Goal: Download file/media

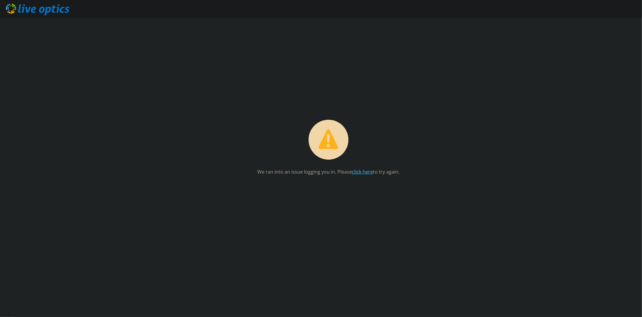
click at [363, 172] on link "click here" at bounding box center [362, 172] width 21 height 7
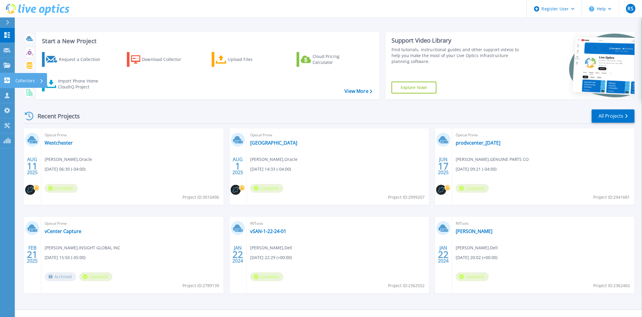
click at [11, 77] on link "Collectors Collectors" at bounding box center [7, 80] width 15 height 15
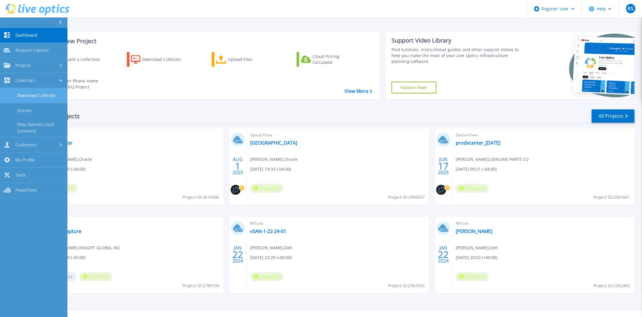
click at [50, 96] on link "Download Collector" at bounding box center [33, 95] width 67 height 15
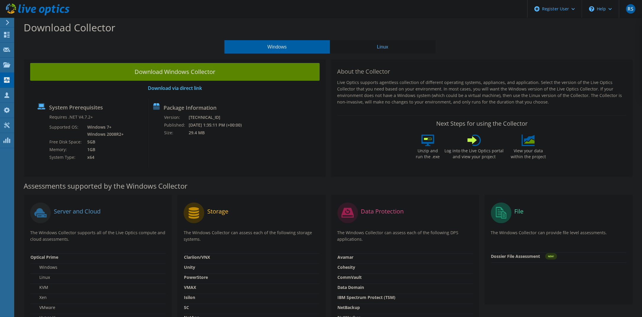
click at [382, 45] on button "Linux" at bounding box center [383, 46] width 106 height 13
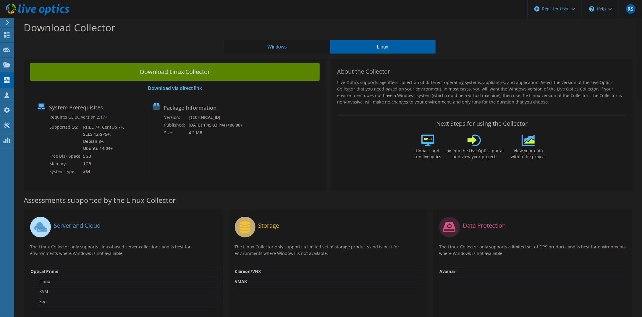
click at [282, 46] on button "Windows" at bounding box center [277, 46] width 106 height 13
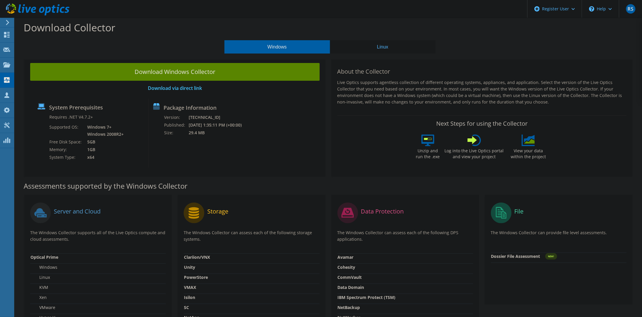
click at [370, 46] on button "Linux" at bounding box center [383, 46] width 106 height 13
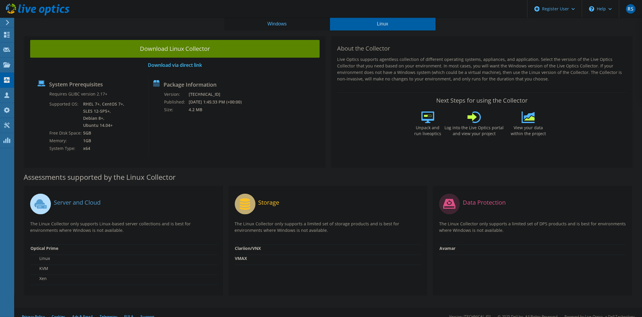
scroll to position [30, 0]
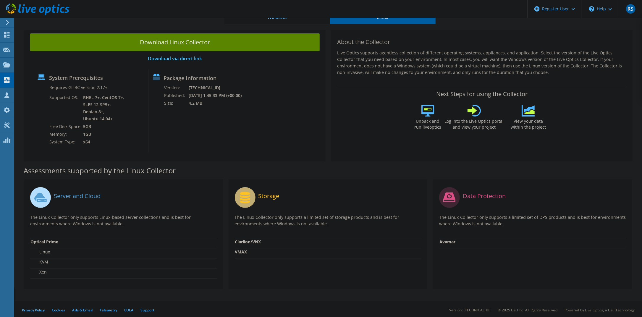
click at [296, 20] on button "Windows" at bounding box center [277, 17] width 106 height 13
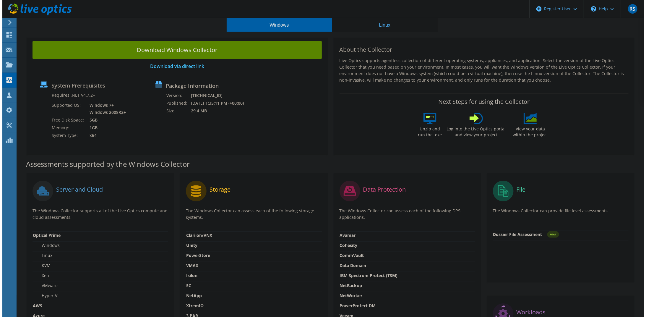
scroll to position [0, 0]
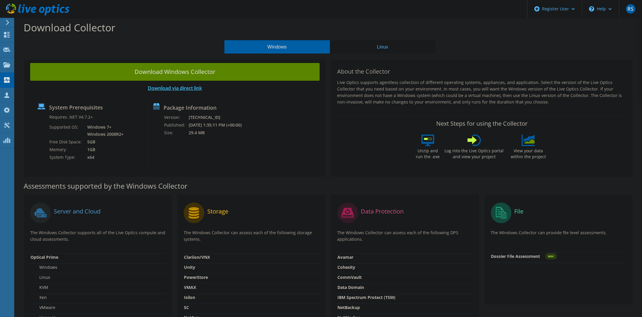
click at [172, 90] on link "Download via direct link" at bounding box center [175, 88] width 54 height 7
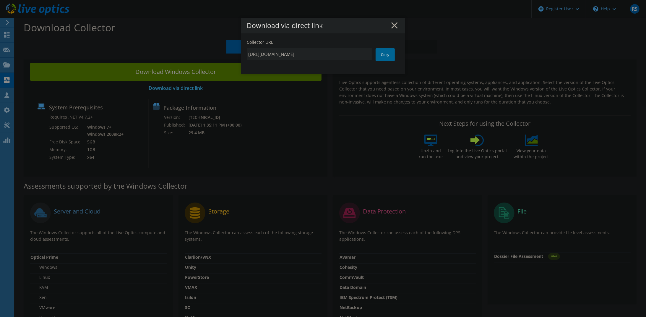
scroll to position [0, 104]
drag, startPoint x: 285, startPoint y: 54, endPoint x: 387, endPoint y: 65, distance: 102.3
click at [387, 65] on div "Collector URL https://app.liveoptics.com/collector/direct?request=c0e95654-dc8a…" at bounding box center [323, 56] width 164 height 35
drag, startPoint x: 387, startPoint y: 65, endPoint x: 388, endPoint y: 25, distance: 39.6
click at [388, 25] on h1 "Download via direct link" at bounding box center [323, 25] width 152 height 7
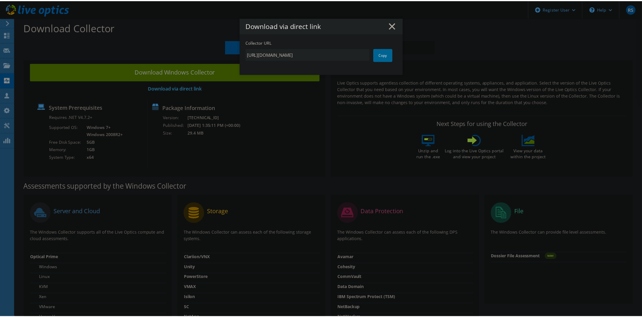
scroll to position [0, 0]
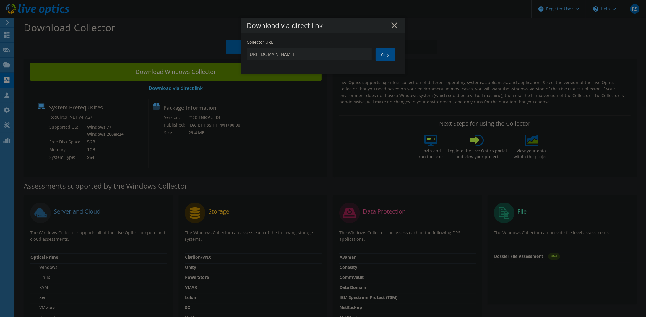
click at [383, 53] on link "Copy" at bounding box center [385, 54] width 19 height 13
click at [280, 23] on h1 "Download via direct link" at bounding box center [323, 25] width 152 height 7
click at [394, 24] on icon at bounding box center [394, 25] width 7 height 7
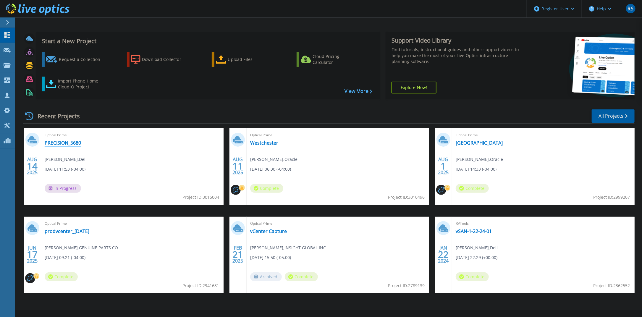
click at [73, 144] on link "PRECISION_5680" at bounding box center [63, 143] width 36 height 6
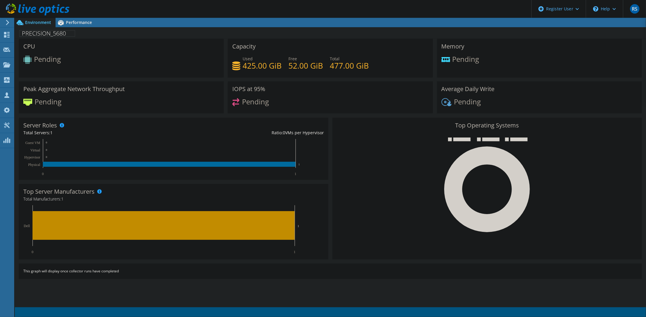
click at [460, 195] on icon at bounding box center [488, 190] width 86 height 86
